Goal: Navigation & Orientation: Understand site structure

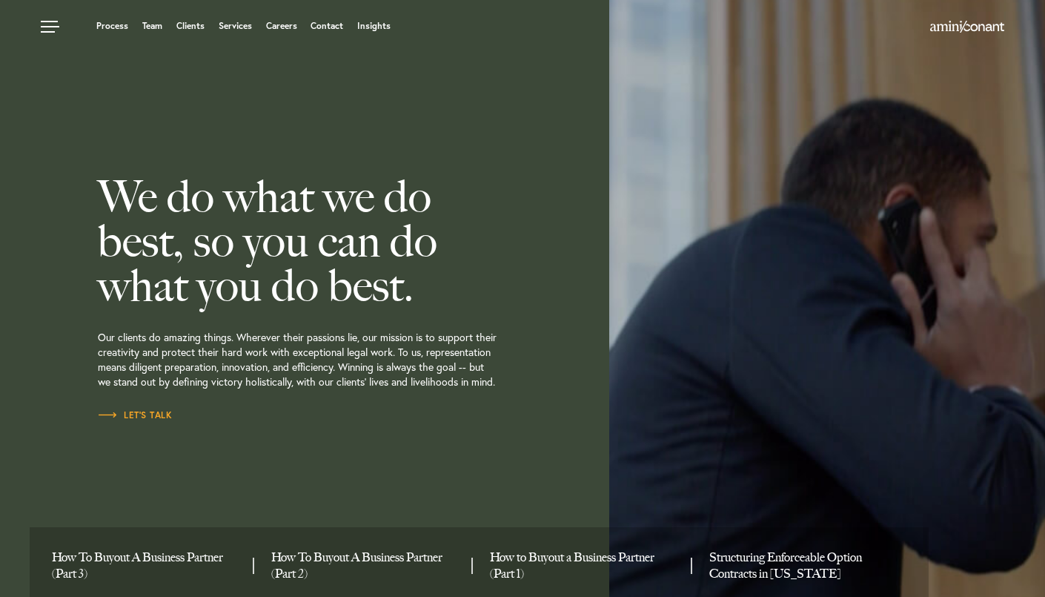
click at [311, 225] on h2 "We do what we do best, so you can do what you do best." at bounding box center [348, 240] width 500 height 133
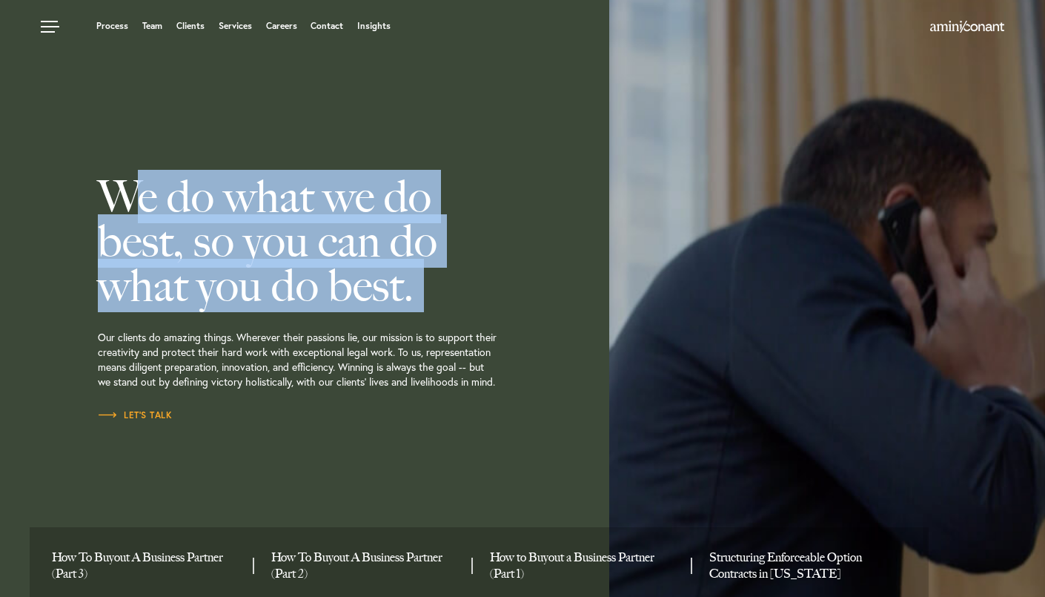
click at [311, 225] on h2 "We do what we do best, so you can do what you do best." at bounding box center [348, 240] width 500 height 133
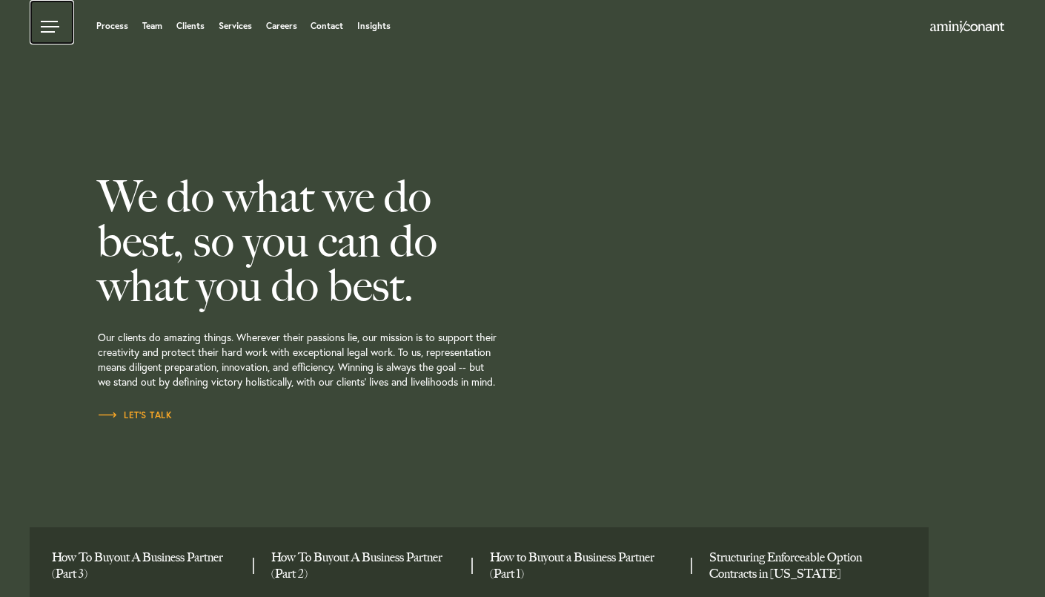
click at [46, 28] on link at bounding box center [52, 22] width 44 height 44
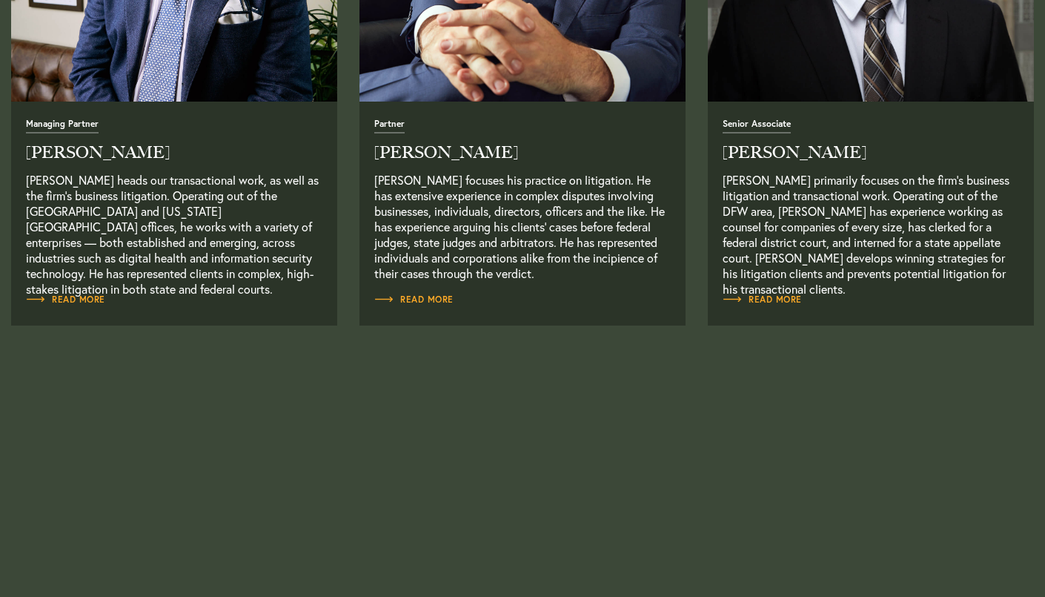
scroll to position [883, 0]
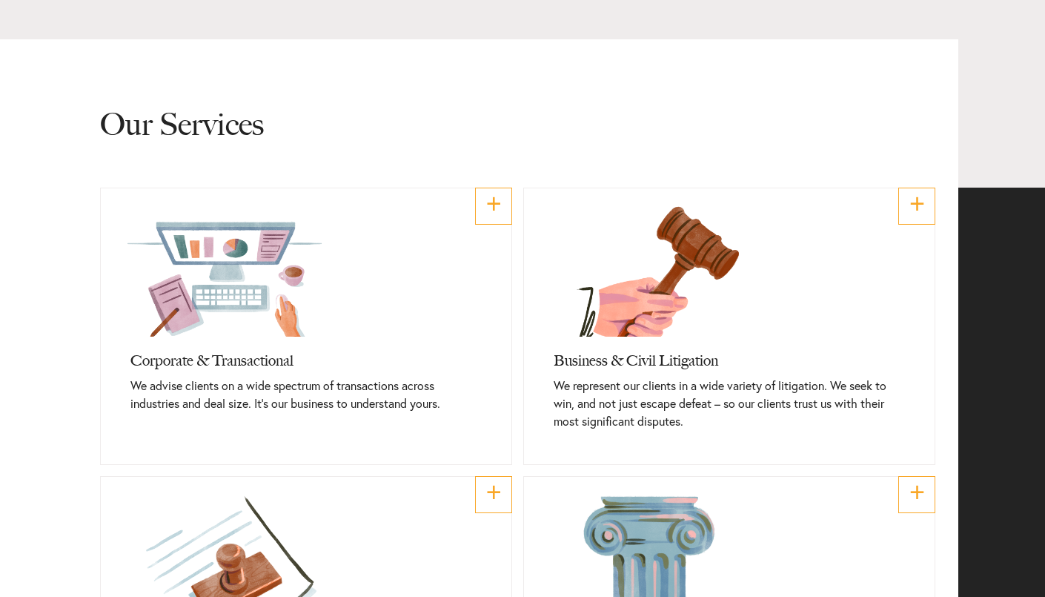
scroll to position [467, 0]
